Goal: Transaction & Acquisition: Book appointment/travel/reservation

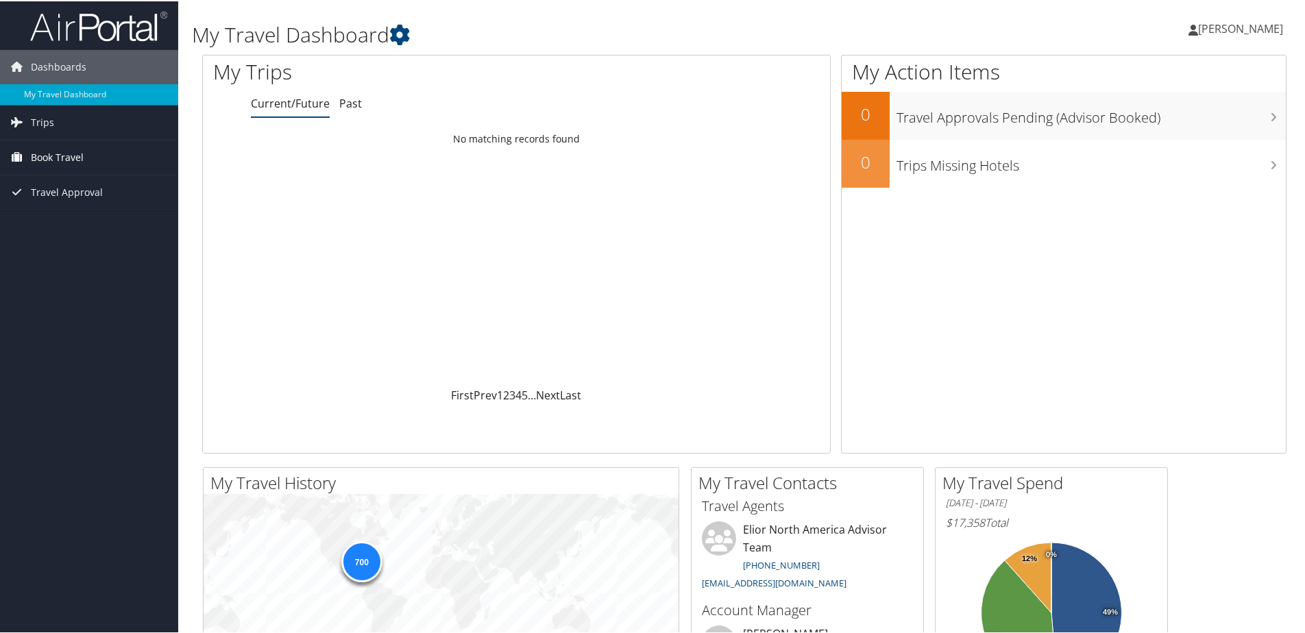
click at [75, 156] on span "Book Travel" at bounding box center [57, 156] width 53 height 34
click at [73, 221] on link "Book/Manage Online Trips" at bounding box center [89, 225] width 178 height 21
